Goal: Task Accomplishment & Management: Use online tool/utility

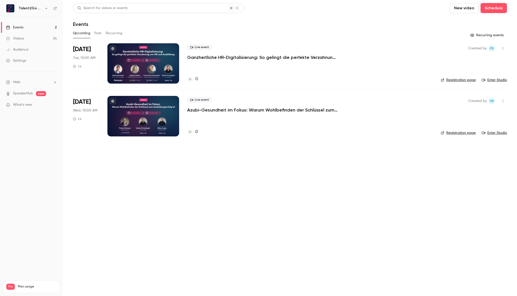
click at [45, 27] on link "Events 2" at bounding box center [31, 27] width 63 height 11
click at [220, 105] on div "Live event Azubi-Gesundheit im Fokus: Warum Wohlbefinden der Schlüssel zum Ausb…" at bounding box center [310, 105] width 246 height 16
click at [221, 110] on p "Azubi-Gesundheit im Fokus: Warum Wohlbefinden der Schlüssel zum Ausbildungserfo…" at bounding box center [262, 110] width 151 height 6
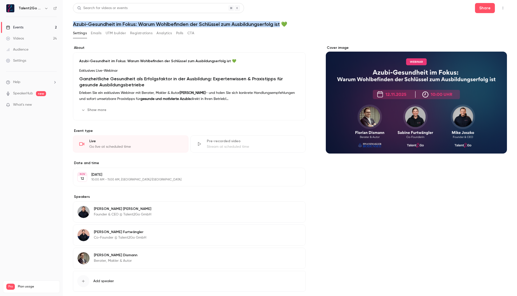
drag, startPoint x: 72, startPoint y: 24, endPoint x: 282, endPoint y: 25, distance: 209.5
click at [282, 25] on main "Search for videos or events Share Azubi-Gesundheit im Fokus: Warum Wohlbefinden…" at bounding box center [290, 148] width 455 height 296
copy h1 "Azubi-Gesundheit im Fokus: Warum Wohlbefinden der Schlüssel zum Ausbildungserfo…"
click at [115, 33] on button "UTM builder" at bounding box center [116, 33] width 20 height 8
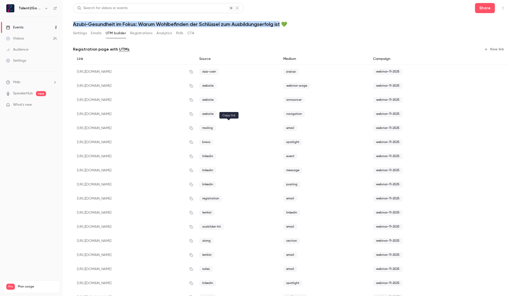
click at [193, 128] on icon "button" at bounding box center [191, 128] width 3 height 3
click at [193, 129] on icon "button" at bounding box center [191, 128] width 4 height 4
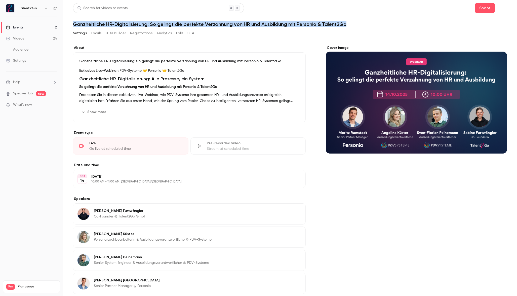
drag, startPoint x: 74, startPoint y: 24, endPoint x: 376, endPoint y: 23, distance: 301.4
click at [376, 23] on h1 "Ganzheitliche HR-Digitalisierung: So gelingt die perfekte Verzahnung von HR und…" at bounding box center [290, 24] width 434 height 6
copy h1 "Ganzheitliche HR-Digitalisierung: So gelingt die perfekte Verzahnung von HR und…"
click at [117, 31] on button "UTM builder" at bounding box center [116, 33] width 20 height 8
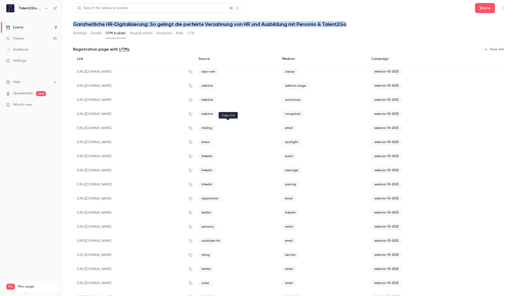
click at [193, 129] on icon "button" at bounding box center [191, 128] width 4 height 4
click at [192, 86] on icon "button" at bounding box center [190, 85] width 3 height 3
